Goal: Task Accomplishment & Management: Use online tool/utility

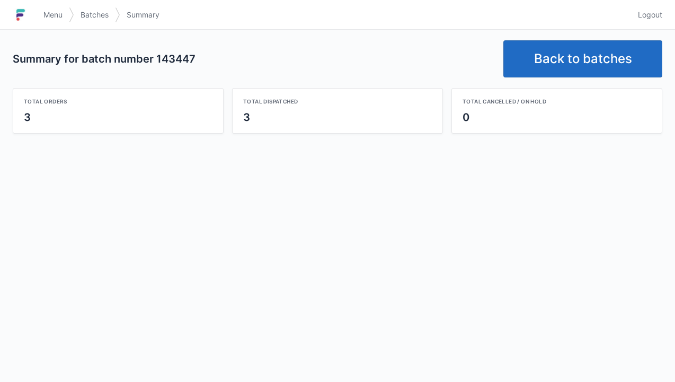
click at [579, 50] on link "Back to batches" at bounding box center [582, 58] width 159 height 37
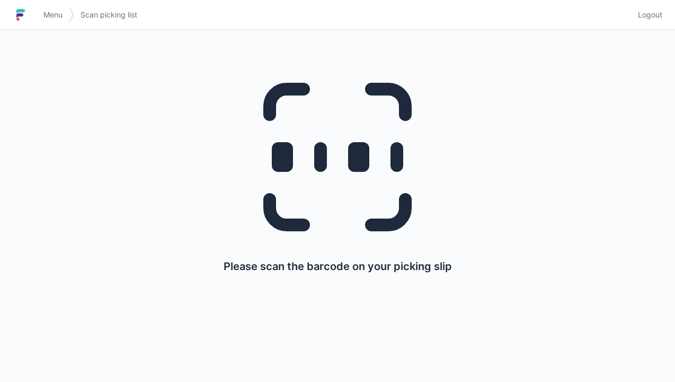
click at [662, 17] on span "Logout" at bounding box center [650, 15] width 24 height 11
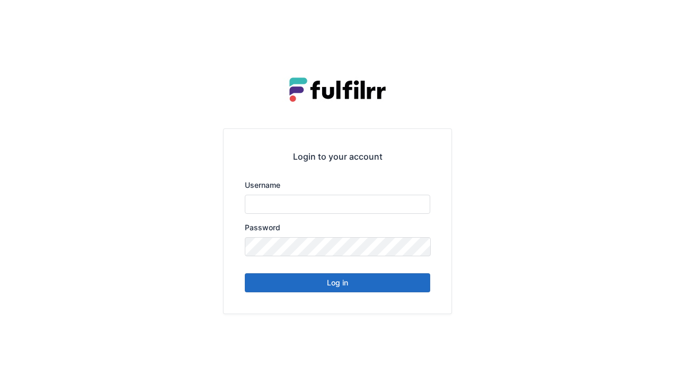
type input "******"
click at [397, 287] on button "Log in" at bounding box center [337, 282] width 185 height 19
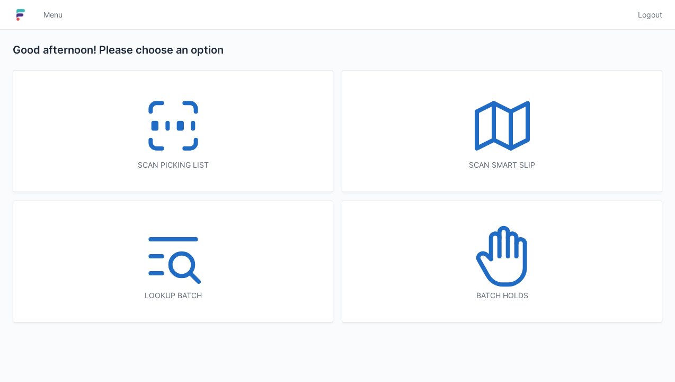
click at [201, 149] on icon at bounding box center [173, 126] width 68 height 68
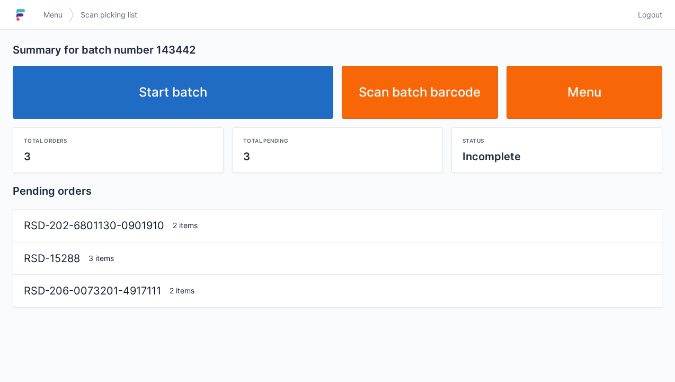
click at [246, 112] on link "Start batch" at bounding box center [173, 92] width 321 height 53
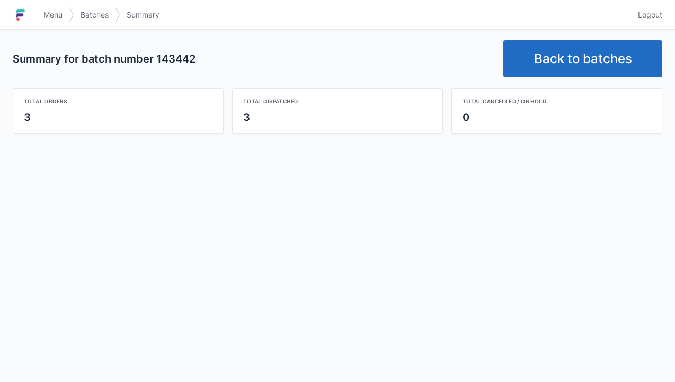
click at [581, 64] on link "Back to batches" at bounding box center [582, 58] width 159 height 37
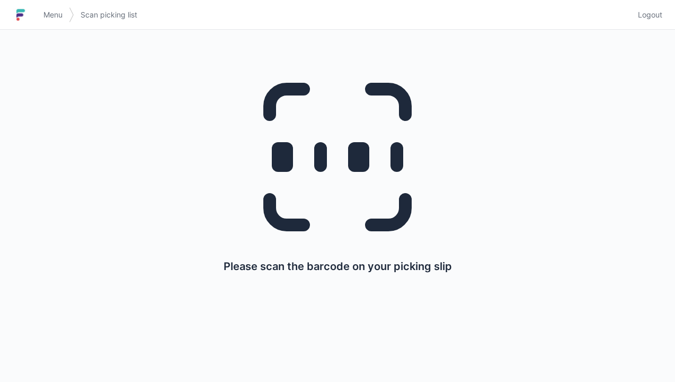
click at [651, 22] on link "Logout" at bounding box center [647, 14] width 31 height 19
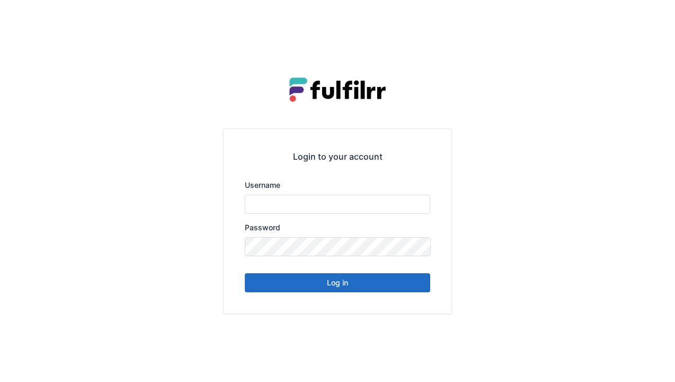
type input "******"
click at [385, 289] on button "Log in" at bounding box center [337, 282] width 185 height 19
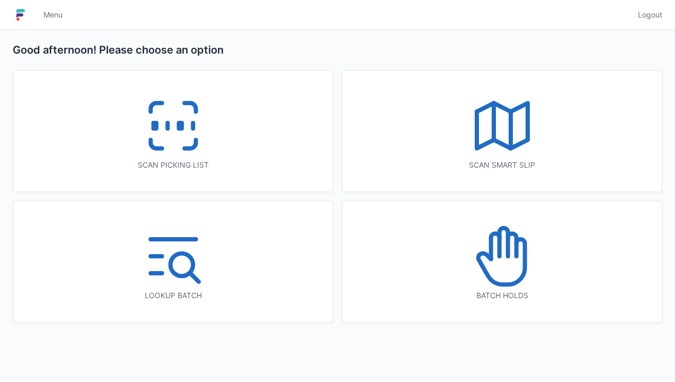
click at [197, 122] on icon at bounding box center [173, 126] width 68 height 68
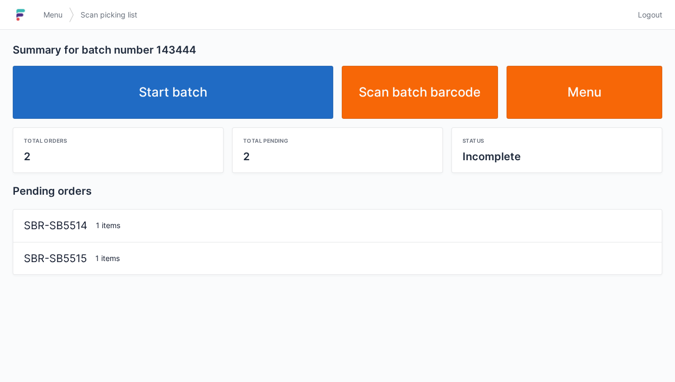
click at [302, 82] on link "Start batch" at bounding box center [173, 92] width 321 height 53
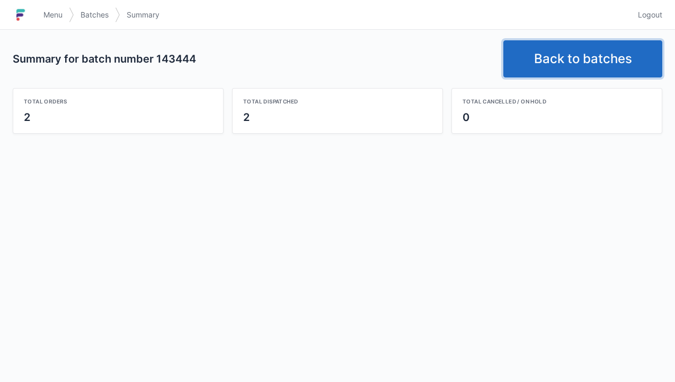
click at [587, 64] on link "Back to batches" at bounding box center [582, 58] width 159 height 37
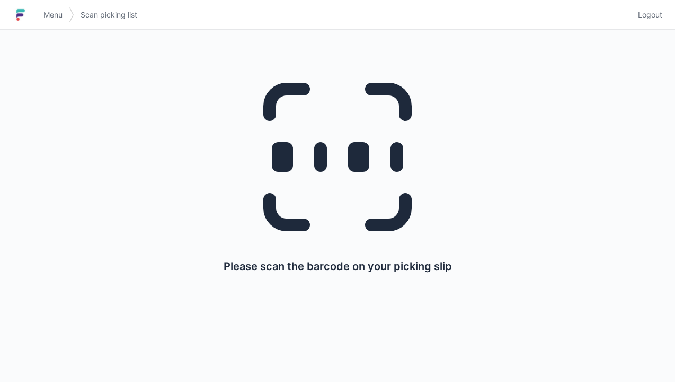
click at [649, 22] on link "Logout" at bounding box center [647, 14] width 31 height 19
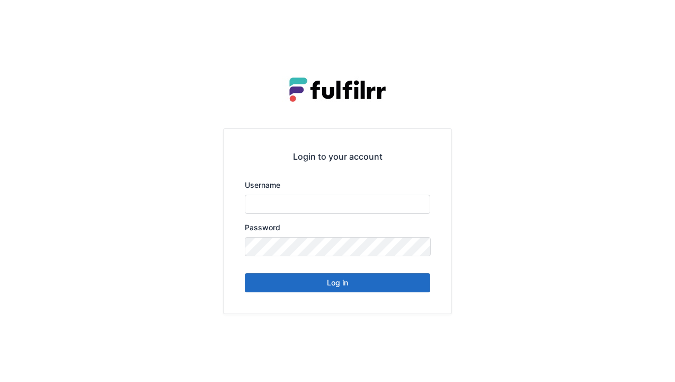
type input "******"
click at [390, 290] on button "Log in" at bounding box center [337, 282] width 185 height 19
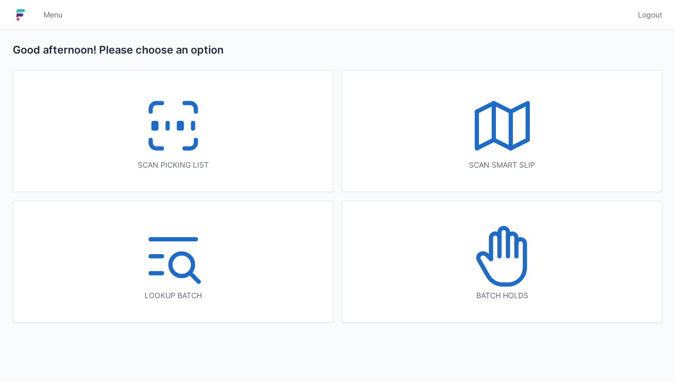
click at [192, 148] on icon at bounding box center [189, 144] width 11 height 8
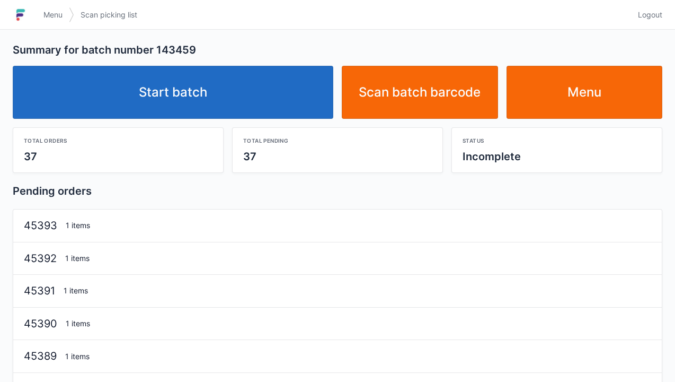
click at [250, 107] on link "Start batch" at bounding box center [173, 92] width 321 height 53
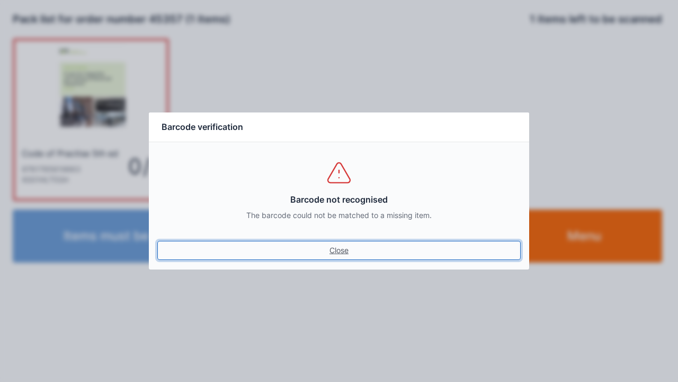
click at [348, 243] on link "Close" at bounding box center [339, 250] width 364 height 19
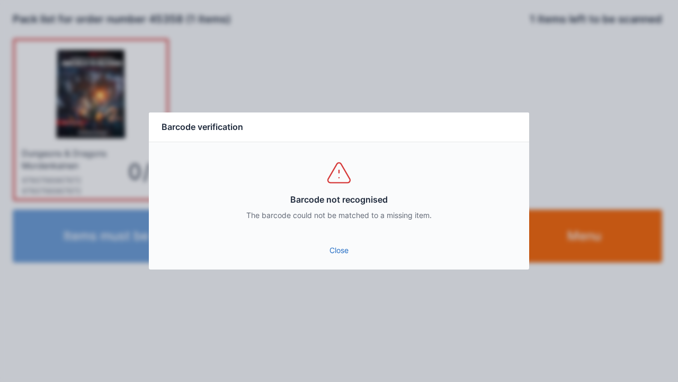
click at [341, 255] on link "Close" at bounding box center [339, 250] width 364 height 19
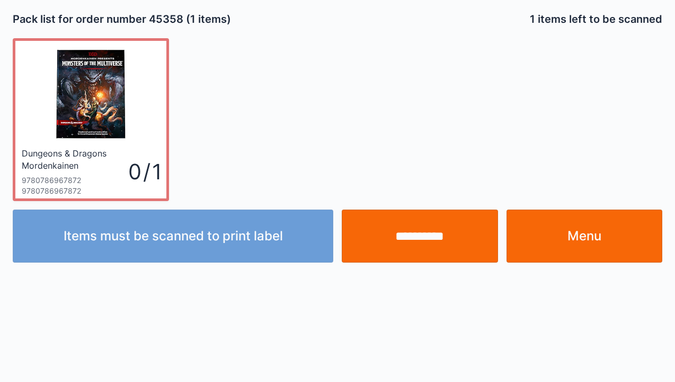
click at [96, 122] on img at bounding box center [91, 94] width 98 height 98
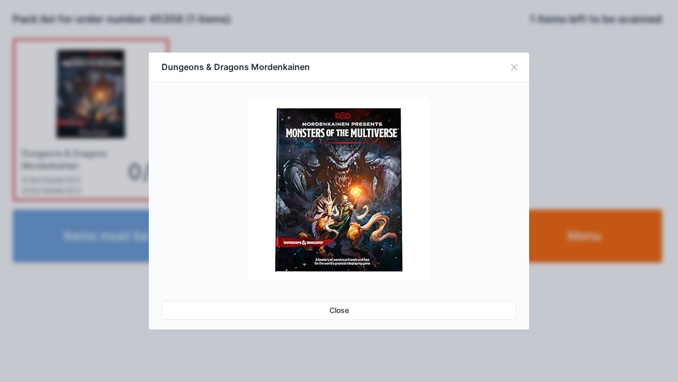
click at [348, 308] on link "Close" at bounding box center [339, 309] width 355 height 19
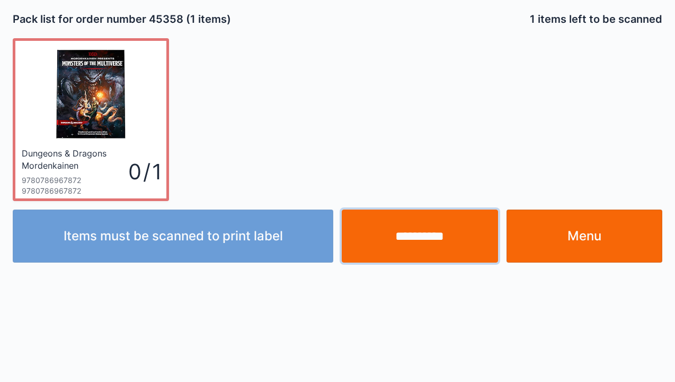
click at [434, 244] on input "**********" at bounding box center [420, 235] width 156 height 53
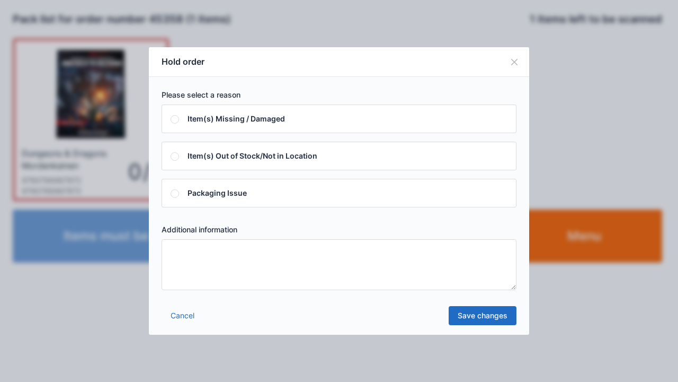
click at [261, 278] on textarea at bounding box center [339, 264] width 355 height 51
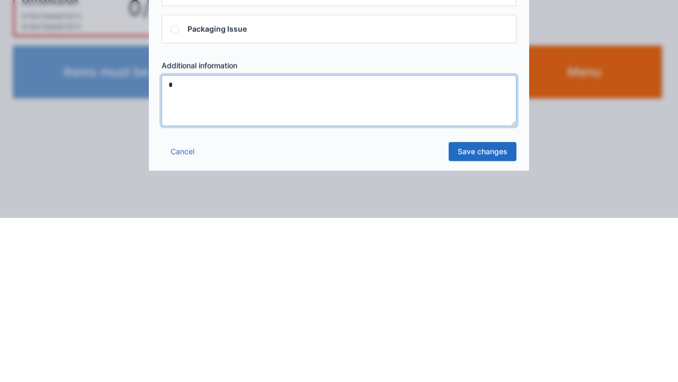
type textarea "*"
click at [483, 321] on link "Save changes" at bounding box center [483, 315] width 68 height 19
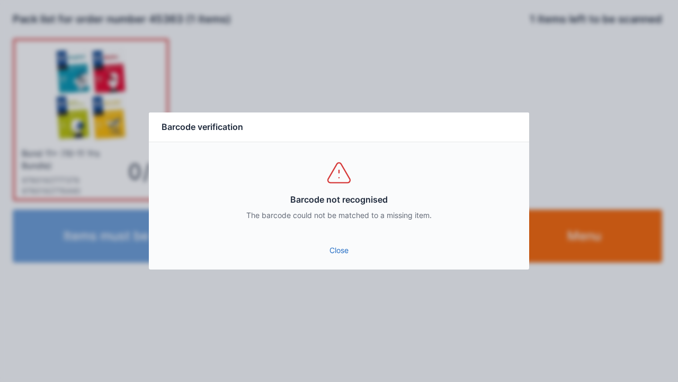
click at [347, 235] on div "Barcode not recognised The barcode could not be matched to a missing item." at bounding box center [339, 189] width 381 height 95
click at [339, 255] on link "Close" at bounding box center [339, 250] width 364 height 19
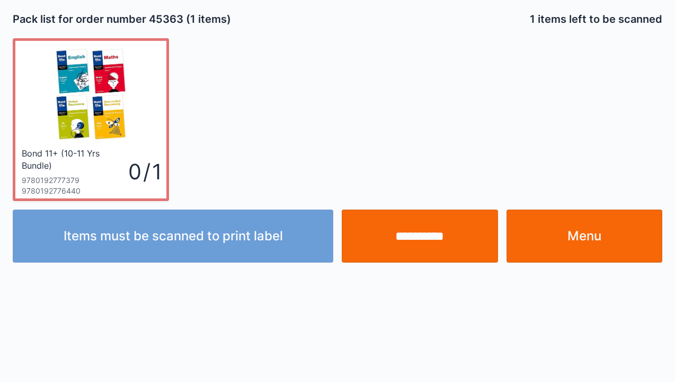
click at [423, 245] on input "**********" at bounding box center [420, 235] width 156 height 53
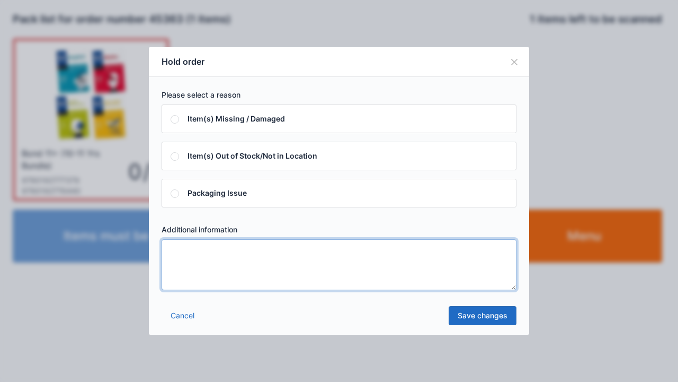
click at [250, 286] on textarea at bounding box center [339, 264] width 355 height 51
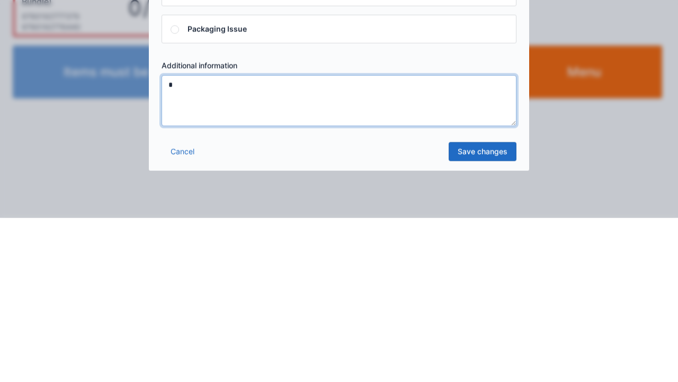
type textarea "*"
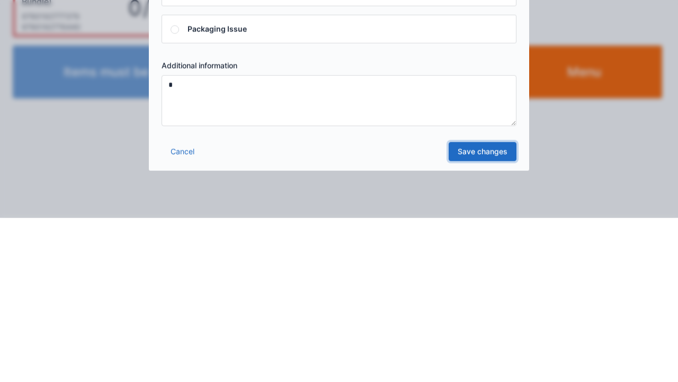
click at [498, 322] on link "Save changes" at bounding box center [483, 315] width 68 height 19
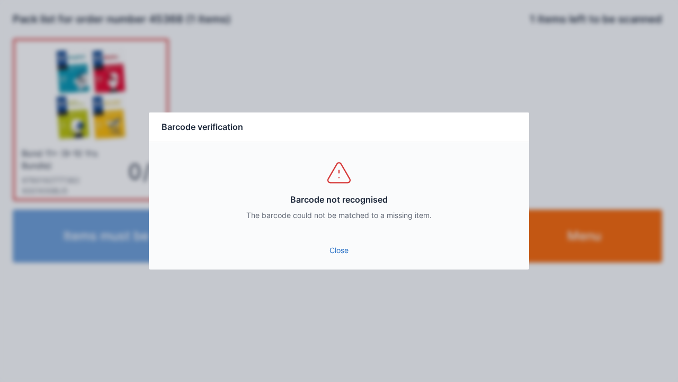
click at [340, 257] on link "Close" at bounding box center [339, 250] width 364 height 19
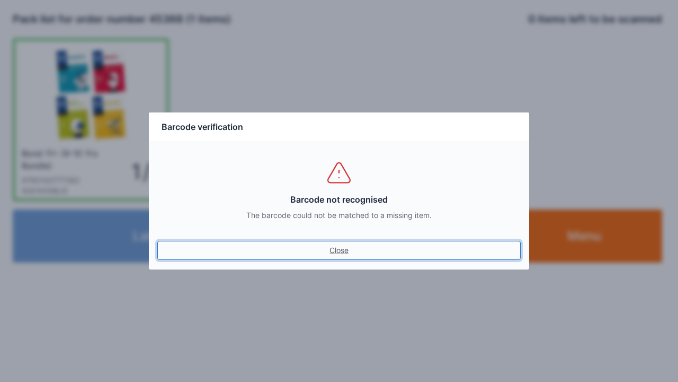
click at [336, 259] on link "Close" at bounding box center [339, 250] width 364 height 19
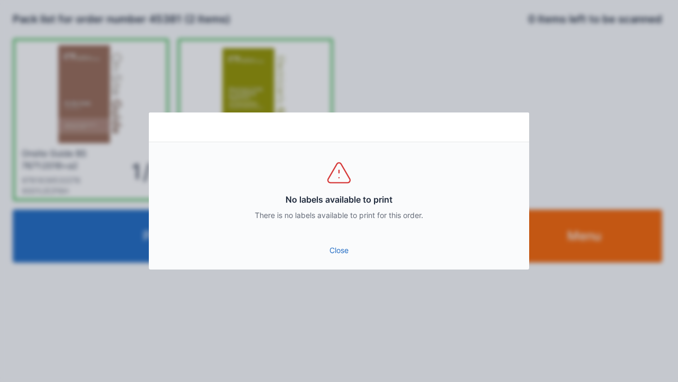
click at [349, 258] on link "Close" at bounding box center [339, 250] width 364 height 19
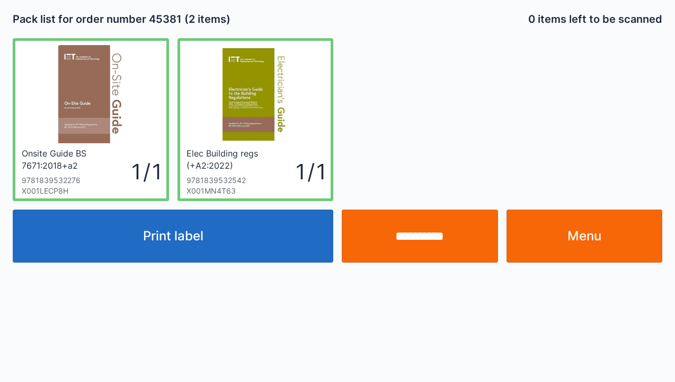
click at [436, 244] on input "**********" at bounding box center [420, 235] width 156 height 53
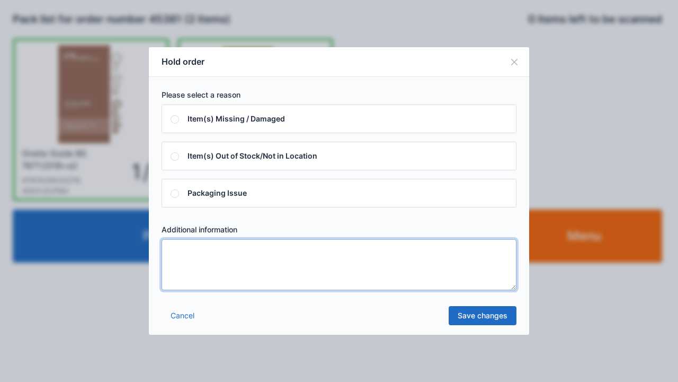
click at [233, 286] on textarea at bounding box center [339, 264] width 355 height 51
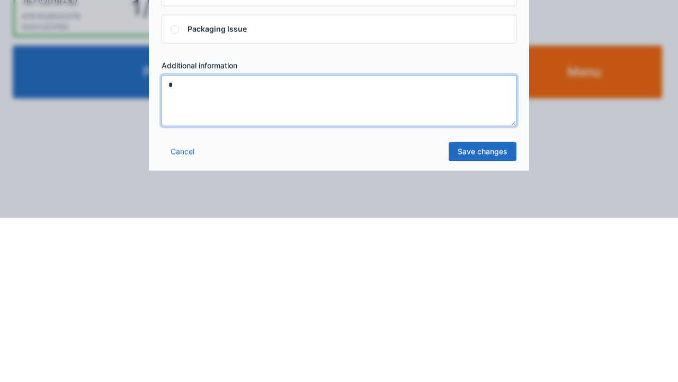
type textarea "*"
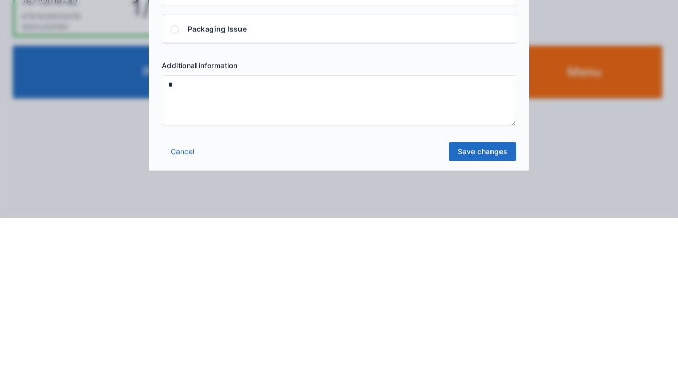
click at [483, 323] on link "Save changes" at bounding box center [483, 315] width 68 height 19
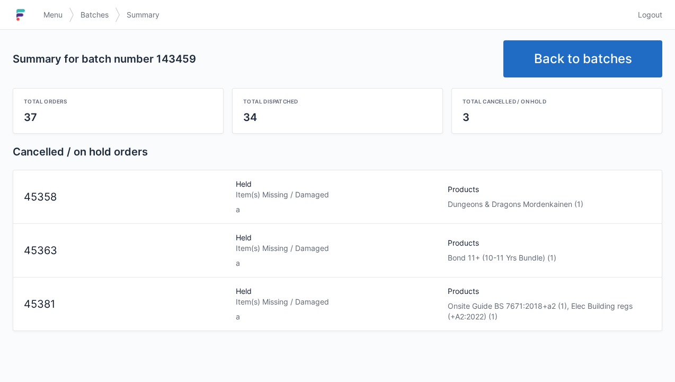
click at [612, 61] on link "Back to batches" at bounding box center [582, 58] width 159 height 37
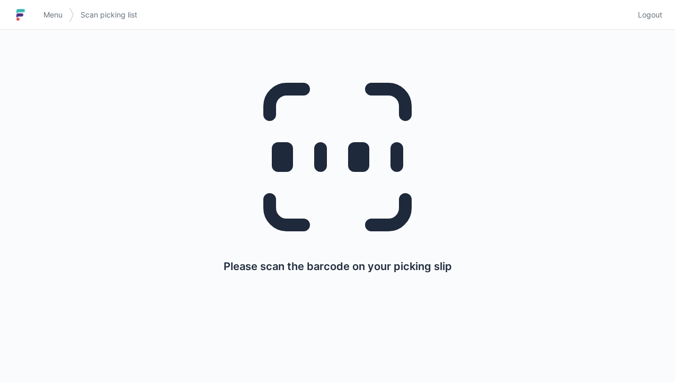
click at [653, 15] on span "Logout" at bounding box center [650, 15] width 24 height 11
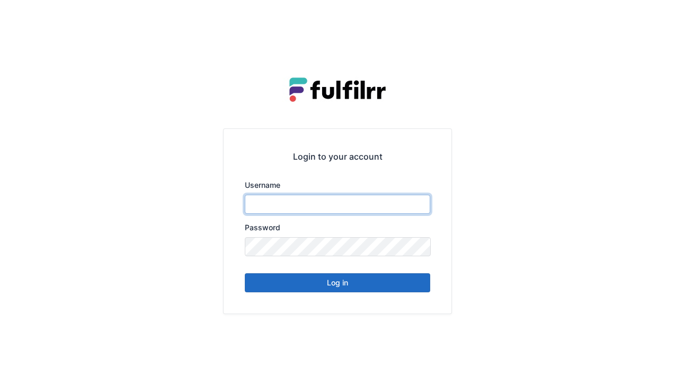
type input "******"
click at [371, 287] on button "Log in" at bounding box center [337, 282] width 185 height 19
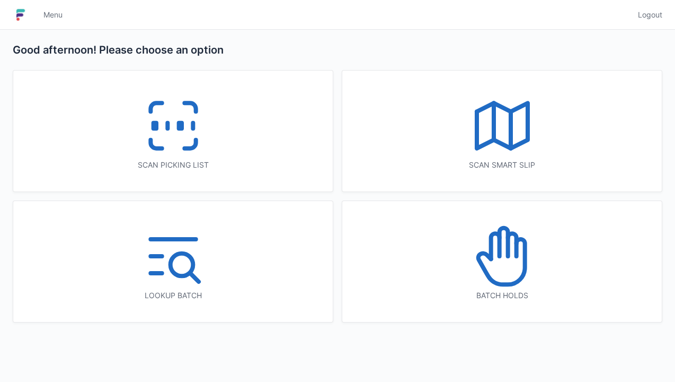
click at [500, 265] on icon at bounding box center [503, 256] width 68 height 68
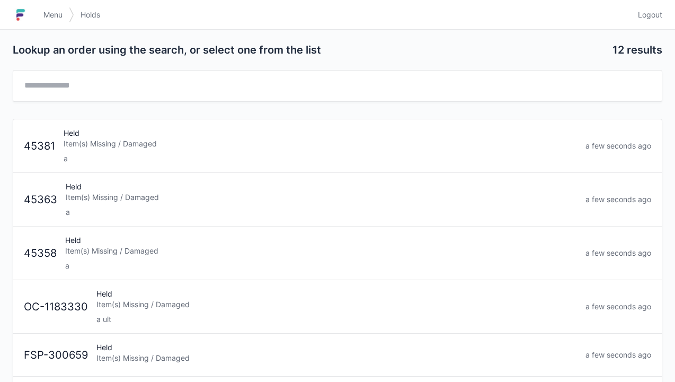
click at [232, 147] on div "Item(s) Missing / Damaged" at bounding box center [321, 143] width 514 height 11
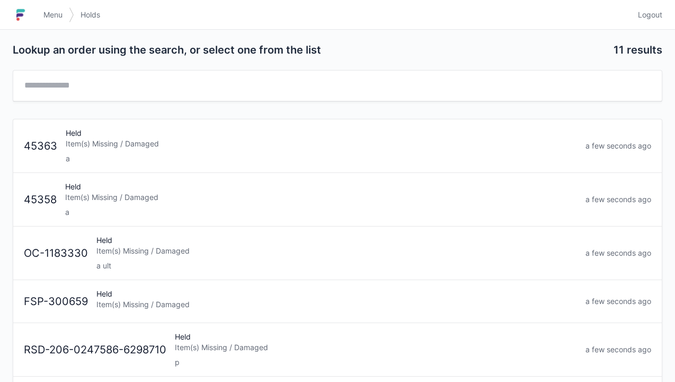
click at [215, 140] on div "Item(s) Missing / Damaged" at bounding box center [321, 143] width 511 height 11
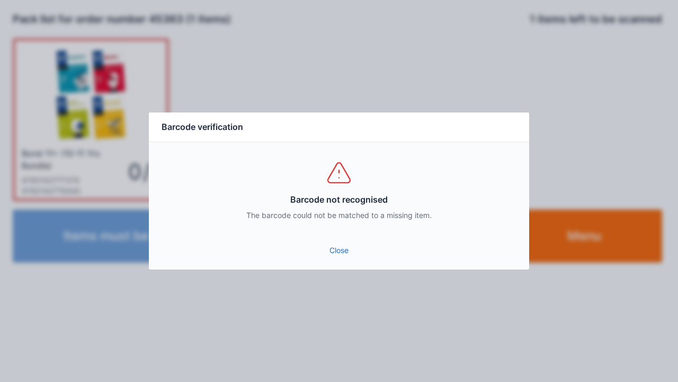
click at [346, 257] on link "Close" at bounding box center [339, 250] width 364 height 19
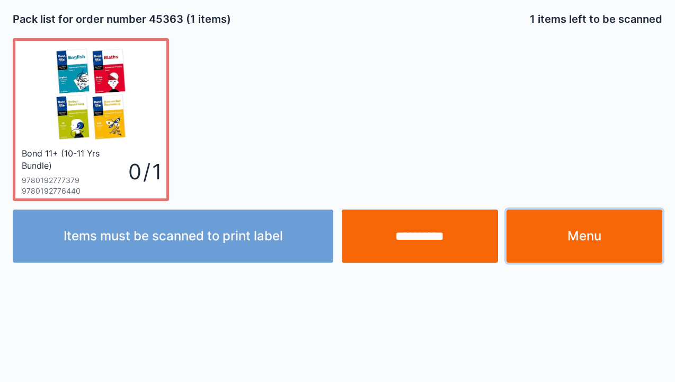
click at [560, 237] on link "Menu" at bounding box center [585, 235] width 156 height 53
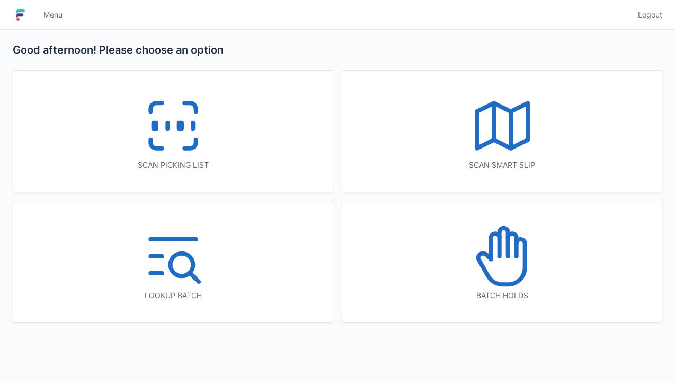
click at [496, 268] on icon at bounding box center [503, 256] width 68 height 68
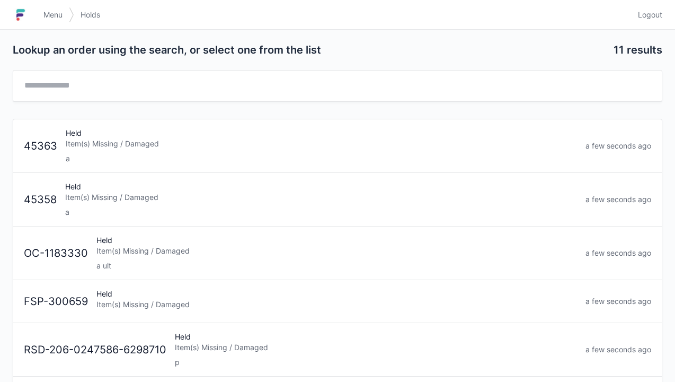
click at [197, 202] on div "Held Item(s) Missing / Damaged a" at bounding box center [321, 199] width 520 height 36
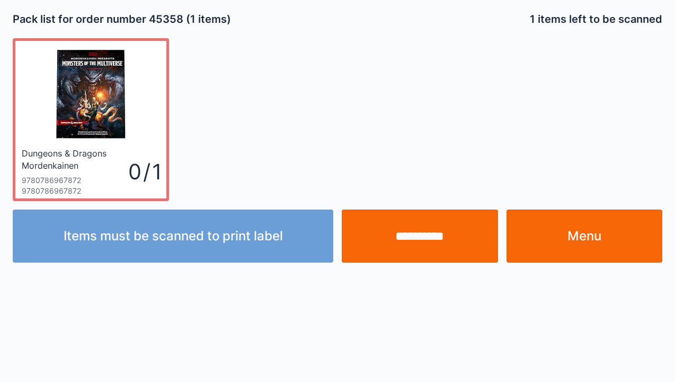
click at [571, 237] on link "Menu" at bounding box center [585, 235] width 156 height 53
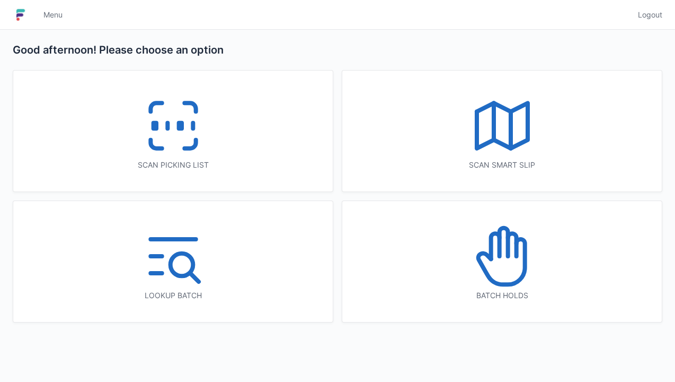
click at [483, 263] on icon at bounding box center [503, 256] width 68 height 68
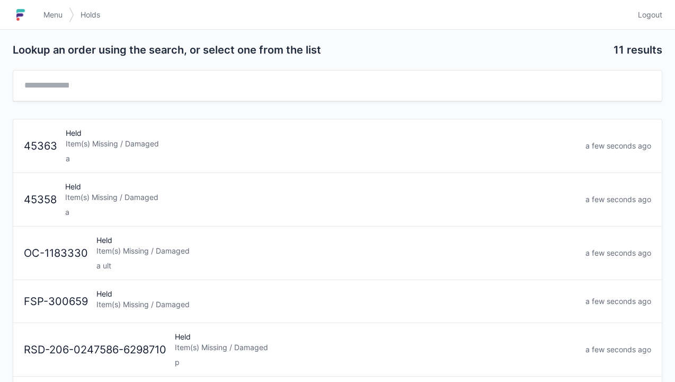
click at [214, 148] on div "Held Item(s) Missing / Damaged a" at bounding box center [321, 146] width 520 height 36
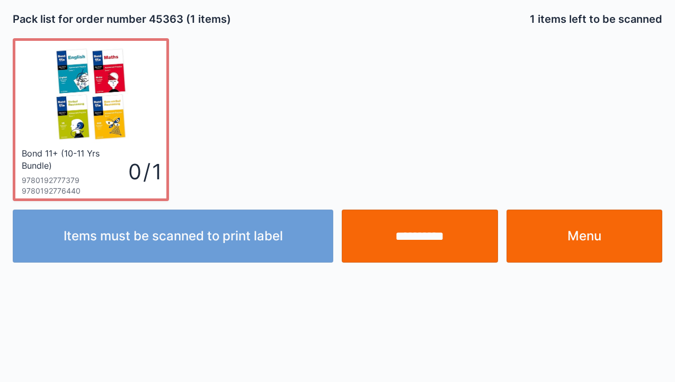
click at [599, 235] on link "Menu" at bounding box center [585, 235] width 156 height 53
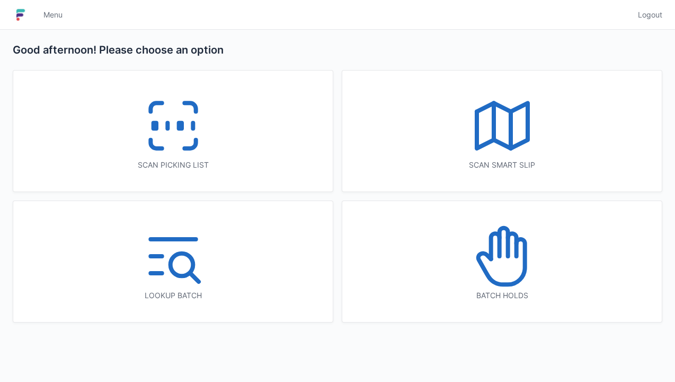
click at [514, 268] on icon at bounding box center [503, 256] width 68 height 68
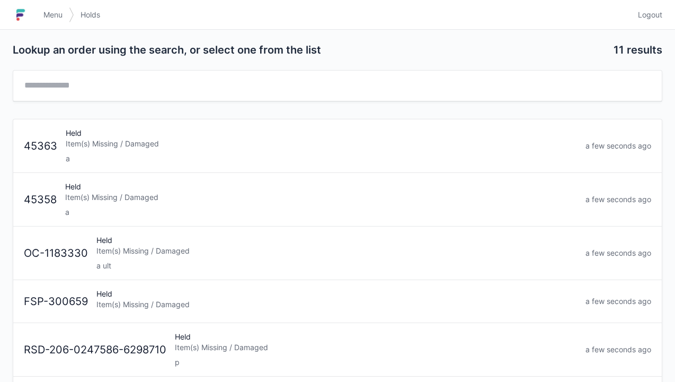
click at [249, 261] on div "a ult" at bounding box center [336, 265] width 481 height 11
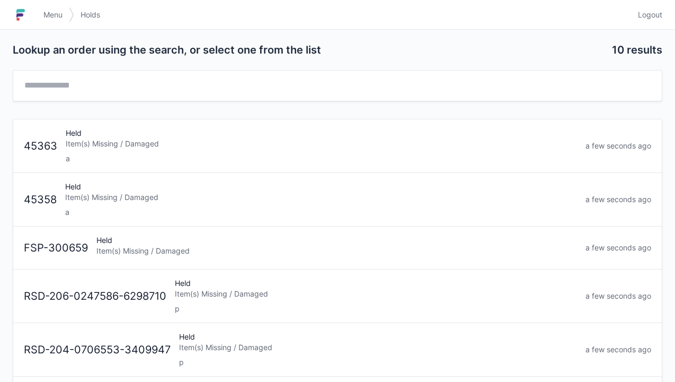
click at [207, 212] on div "a" at bounding box center [321, 212] width 512 height 11
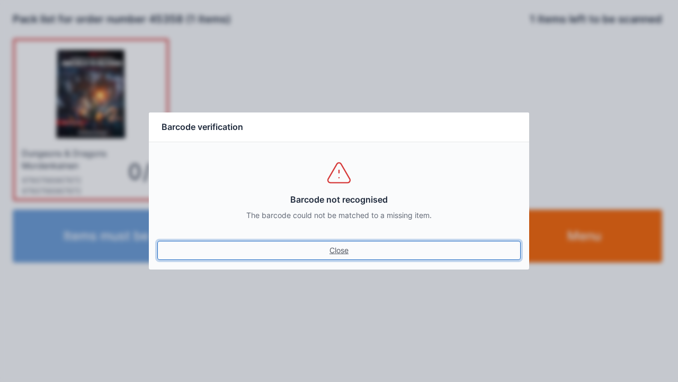
click at [347, 247] on link "Close" at bounding box center [339, 250] width 364 height 19
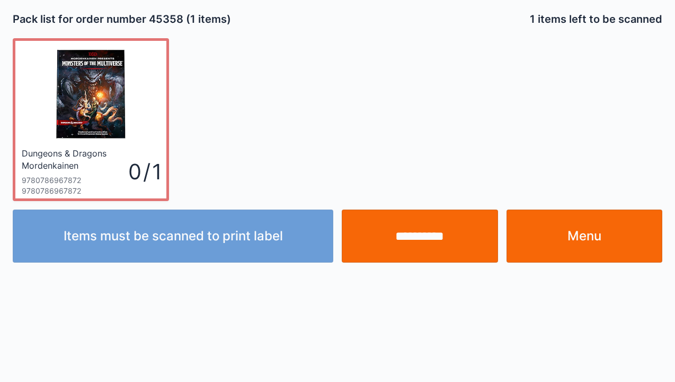
click at [109, 175] on div "9780786967872" at bounding box center [75, 180] width 107 height 11
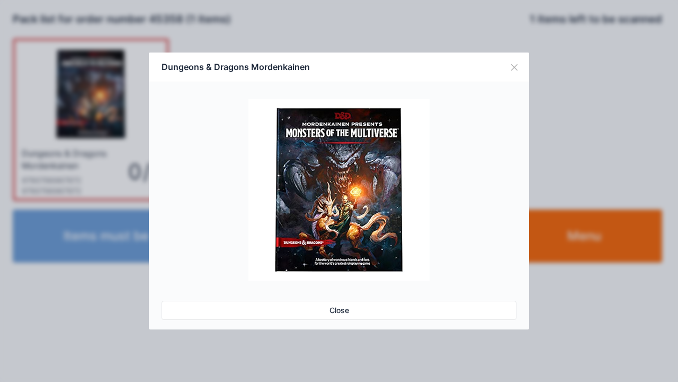
click at [337, 313] on link "Close" at bounding box center [339, 309] width 355 height 19
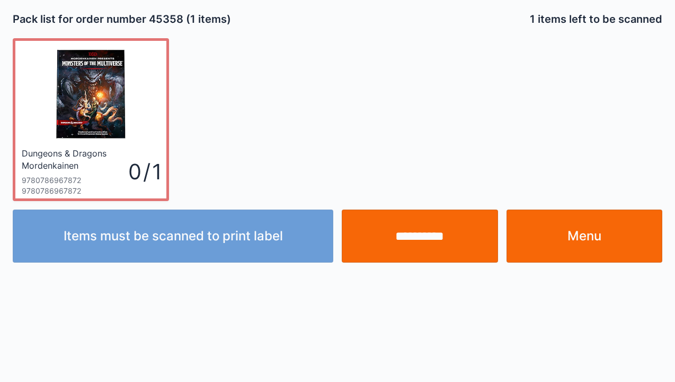
click at [596, 232] on link "Menu" at bounding box center [585, 235] width 156 height 53
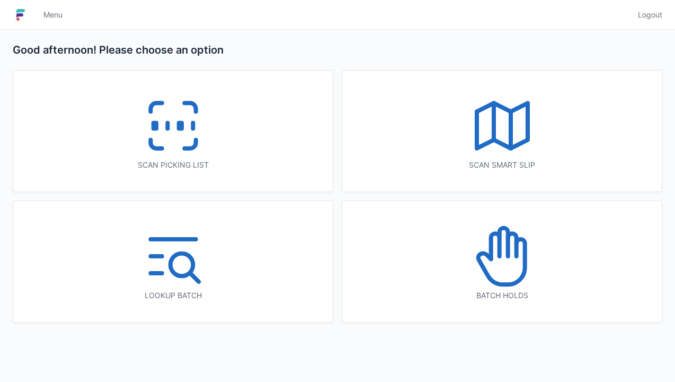
click at [518, 286] on icon at bounding box center [503, 256] width 68 height 68
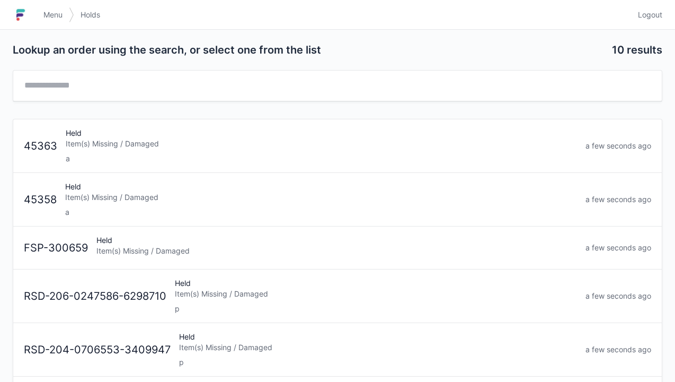
click at [302, 149] on div "Held Item(s) Missing / Damaged a" at bounding box center [321, 146] width 520 height 36
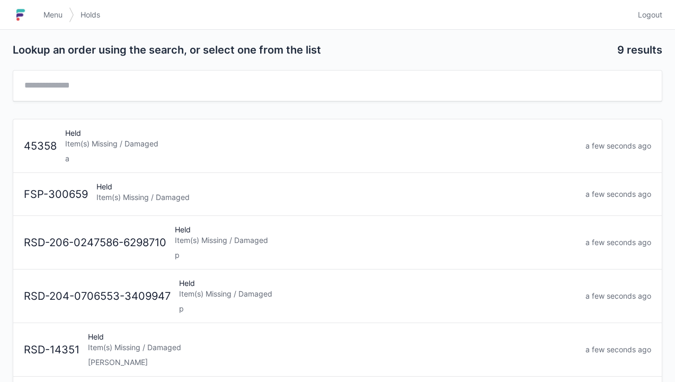
click at [211, 161] on div "a" at bounding box center [321, 158] width 512 height 11
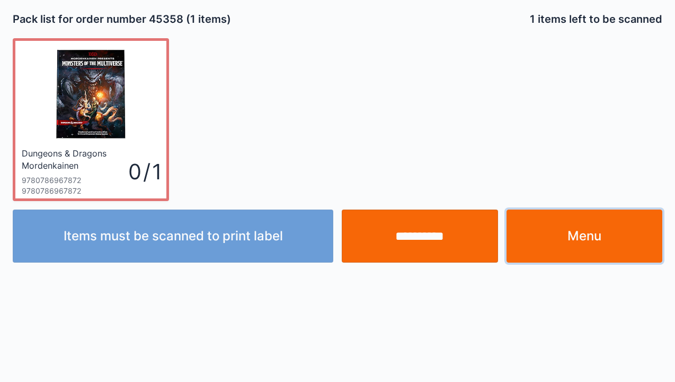
click at [573, 234] on link "Menu" at bounding box center [585, 235] width 156 height 53
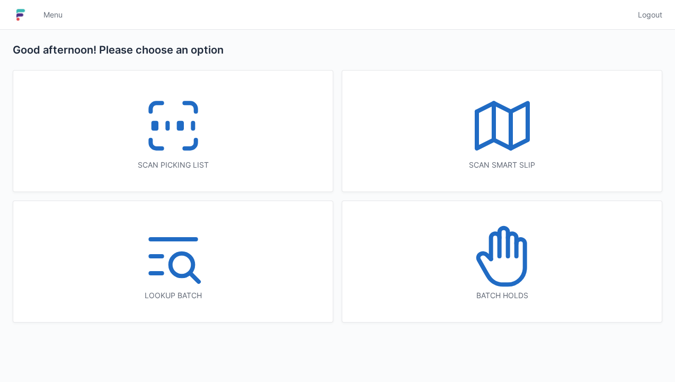
click at [190, 157] on icon at bounding box center [173, 126] width 68 height 68
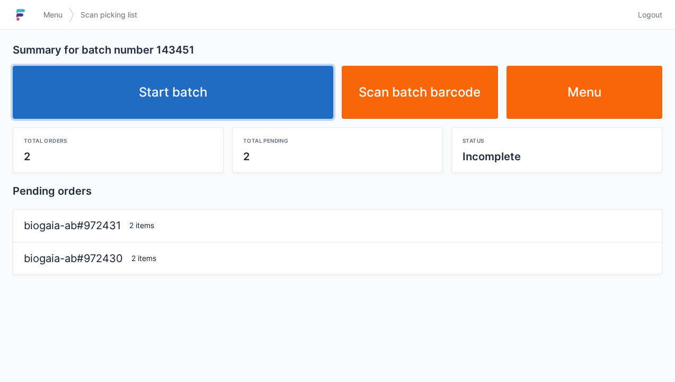
click at [260, 114] on link "Start batch" at bounding box center [173, 92] width 321 height 53
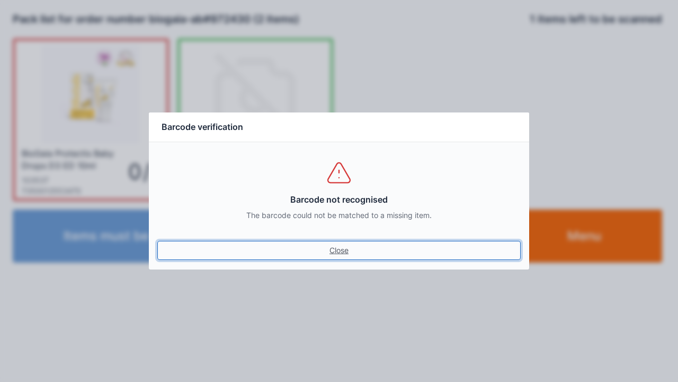
click at [349, 243] on link "Close" at bounding box center [339, 250] width 364 height 19
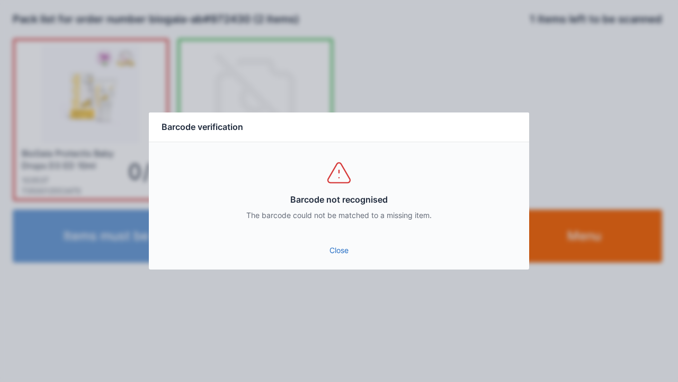
click at [345, 253] on link "Close" at bounding box center [339, 250] width 364 height 19
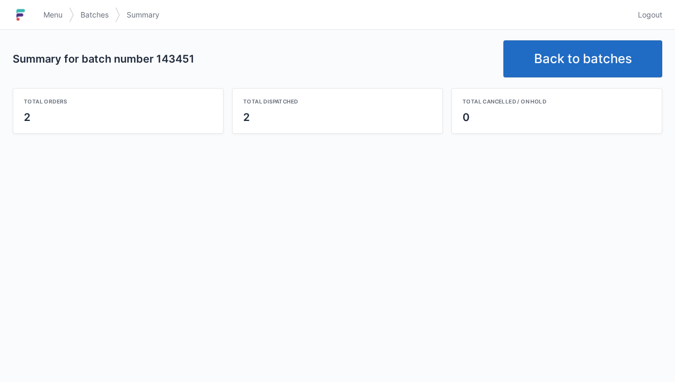
click at [593, 68] on link "Back to batches" at bounding box center [582, 58] width 159 height 37
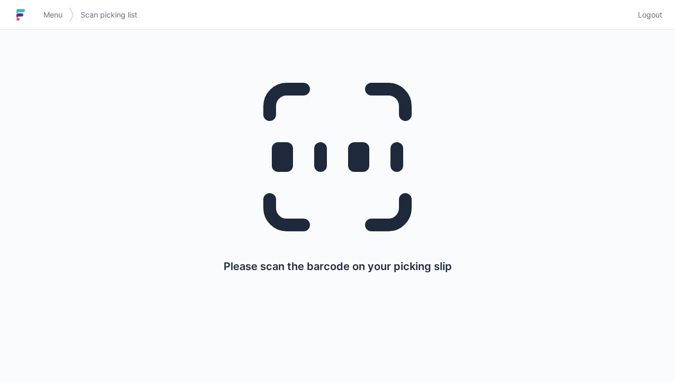
click at [651, 20] on span "Logout" at bounding box center [650, 15] width 24 height 11
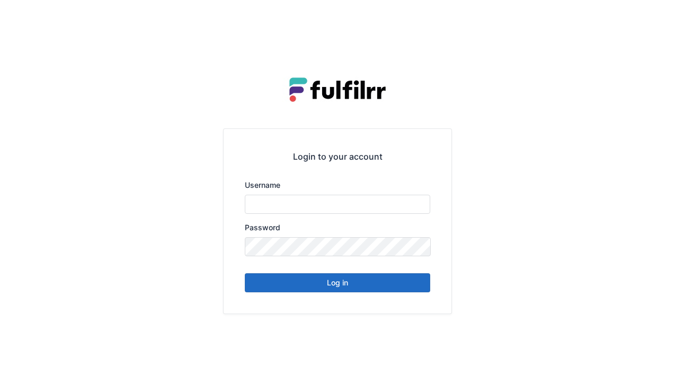
type input "******"
click at [366, 290] on button "Log in" at bounding box center [337, 282] width 185 height 19
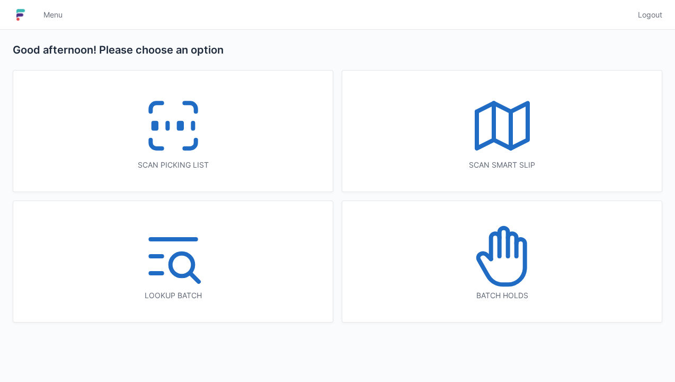
click at [527, 270] on icon at bounding box center [503, 256] width 68 height 68
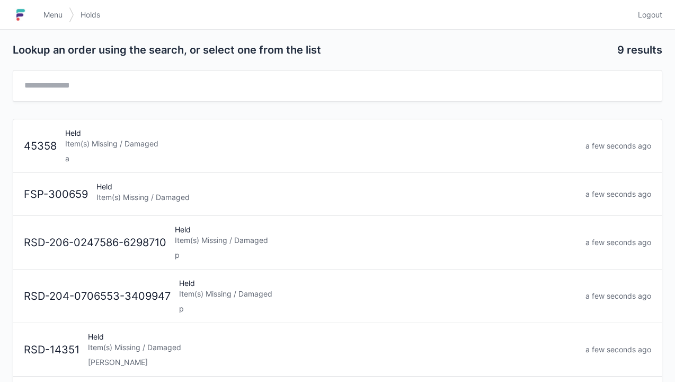
click at [253, 141] on div "Item(s) Missing / Damaged" at bounding box center [321, 143] width 512 height 11
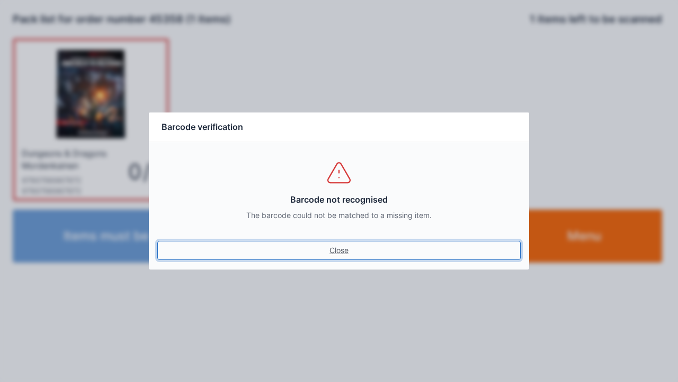
click at [353, 259] on link "Close" at bounding box center [339, 250] width 364 height 19
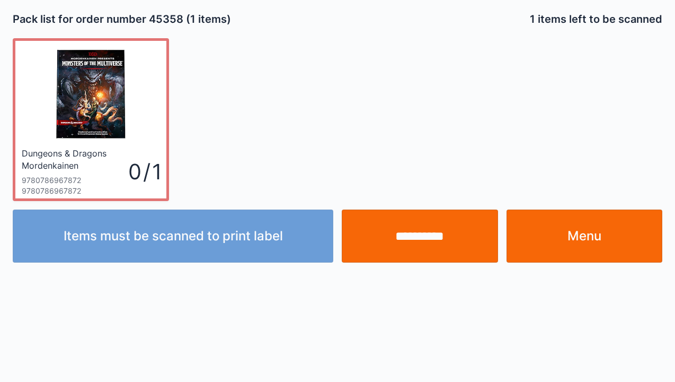
click at [109, 109] on img at bounding box center [91, 94] width 98 height 98
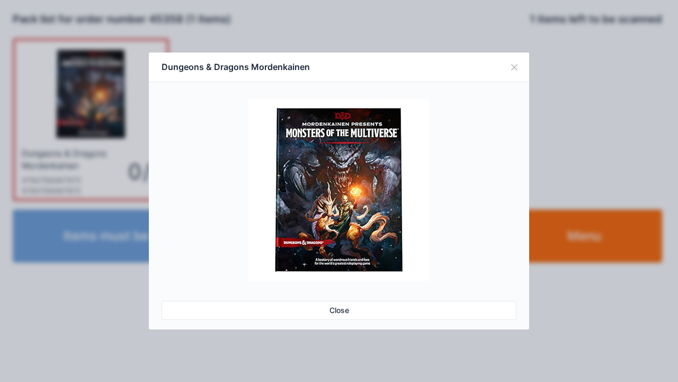
click at [348, 310] on link "Close" at bounding box center [339, 309] width 355 height 19
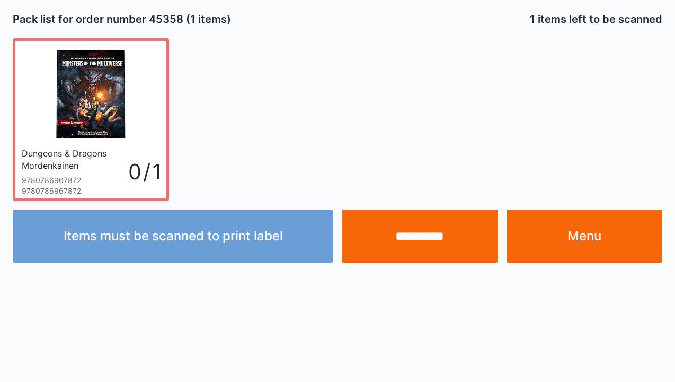
click at [120, 157] on div "Dungeons & Dragons Mordenkainen" at bounding box center [74, 158] width 104 height 23
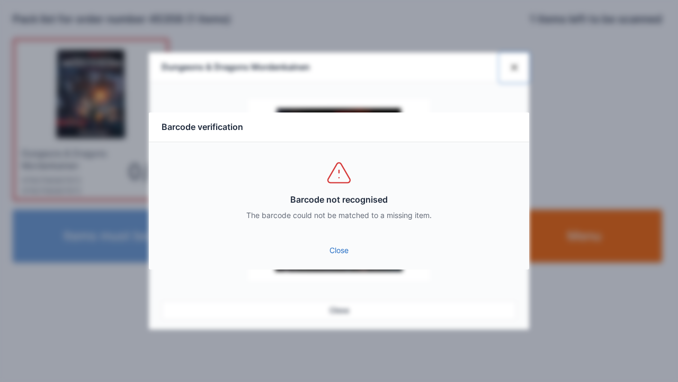
click at [350, 322] on div "Barcode verification Barcode not recognised The barcode could not be matched to…" at bounding box center [339, 191] width 678 height 382
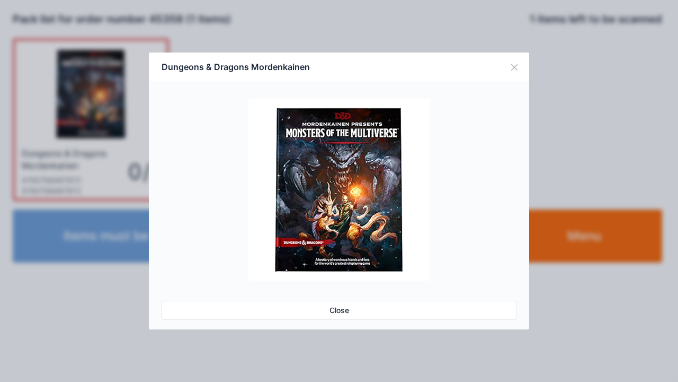
click at [344, 252] on img at bounding box center [339, 189] width 181 height 181
